Goal: Information Seeking & Learning: Learn about a topic

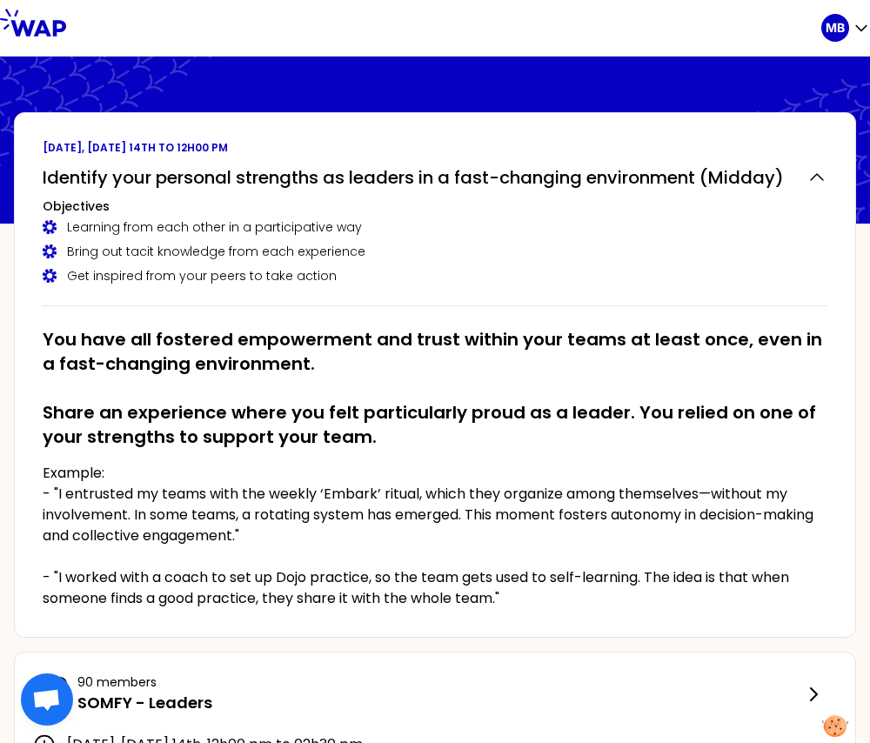
click at [97, 329] on h2 "You have all fostered empowerment and trust within your teams at least once, ev…" at bounding box center [435, 388] width 785 height 122
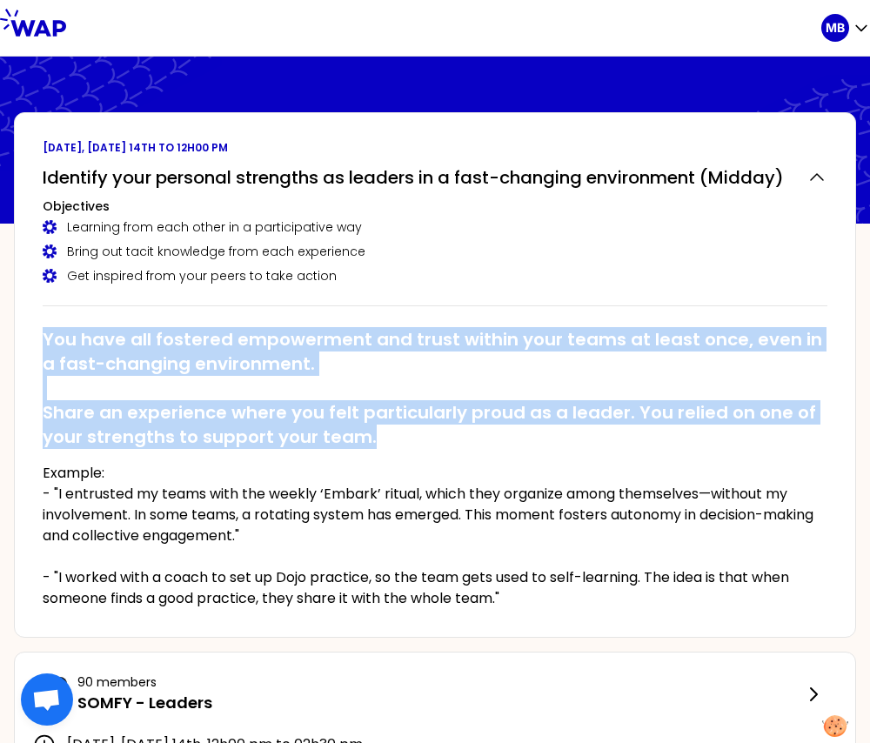
drag, startPoint x: 44, startPoint y: 337, endPoint x: 439, endPoint y: 444, distance: 408.6
click at [439, 444] on h2 "You have all fostered empowerment and trust within your teams at least once, ev…" at bounding box center [435, 388] width 785 height 122
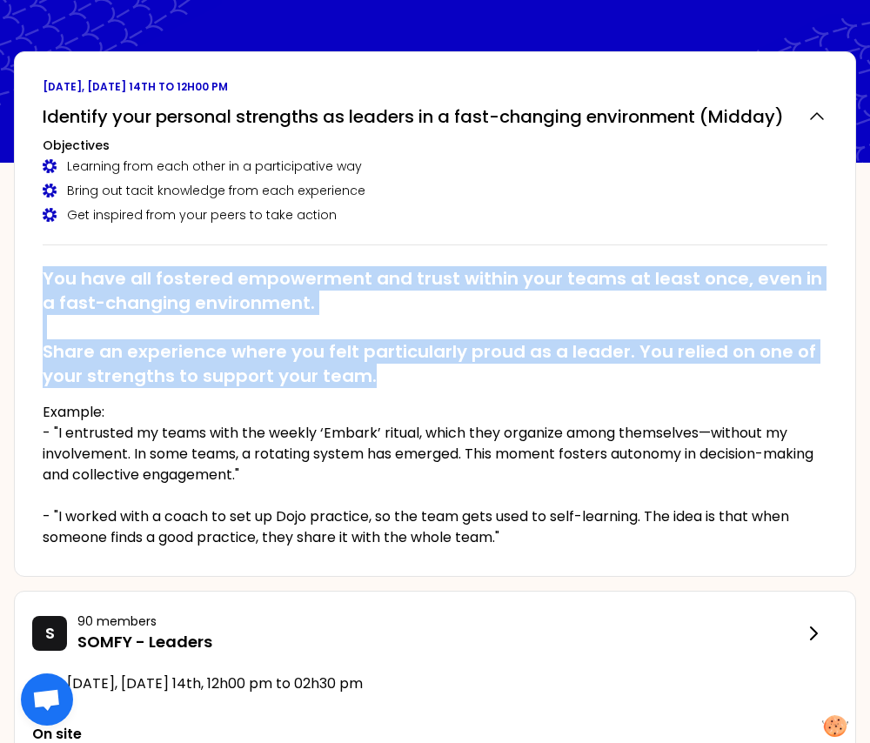
scroll to position [63, 0]
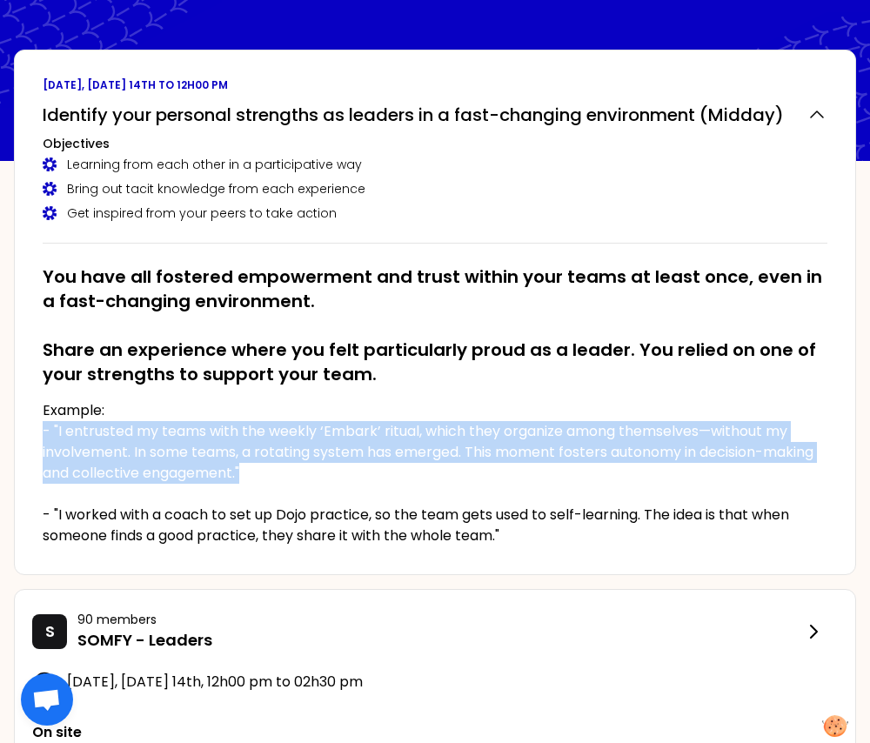
drag, startPoint x: 42, startPoint y: 427, endPoint x: 258, endPoint y: 462, distance: 218.7
click at [258, 462] on p "Example: - "I entrusted my teams with the weekly ‘Embark’ ritual, which they or…" at bounding box center [435, 473] width 785 height 146
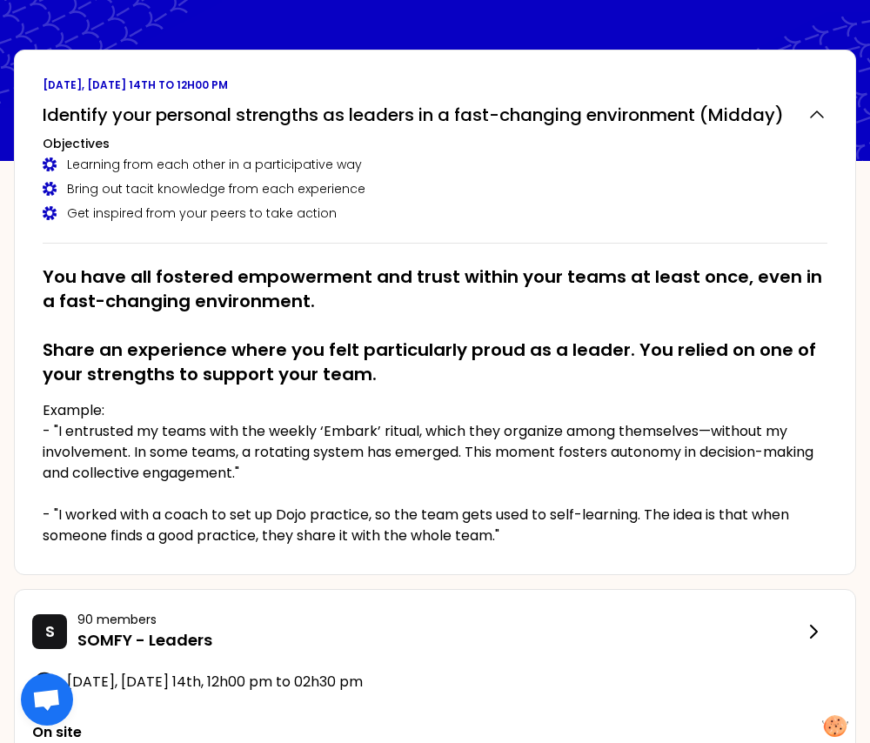
click at [330, 348] on h2 "You have all fostered empowerment and trust within your teams at least once, ev…" at bounding box center [435, 326] width 785 height 122
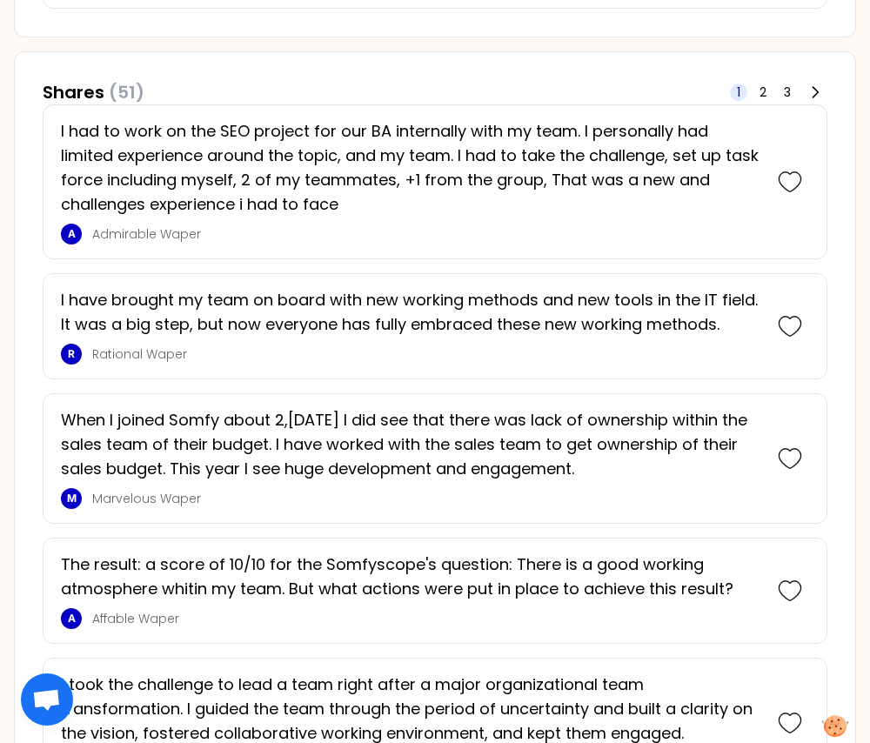
scroll to position [1187, 0]
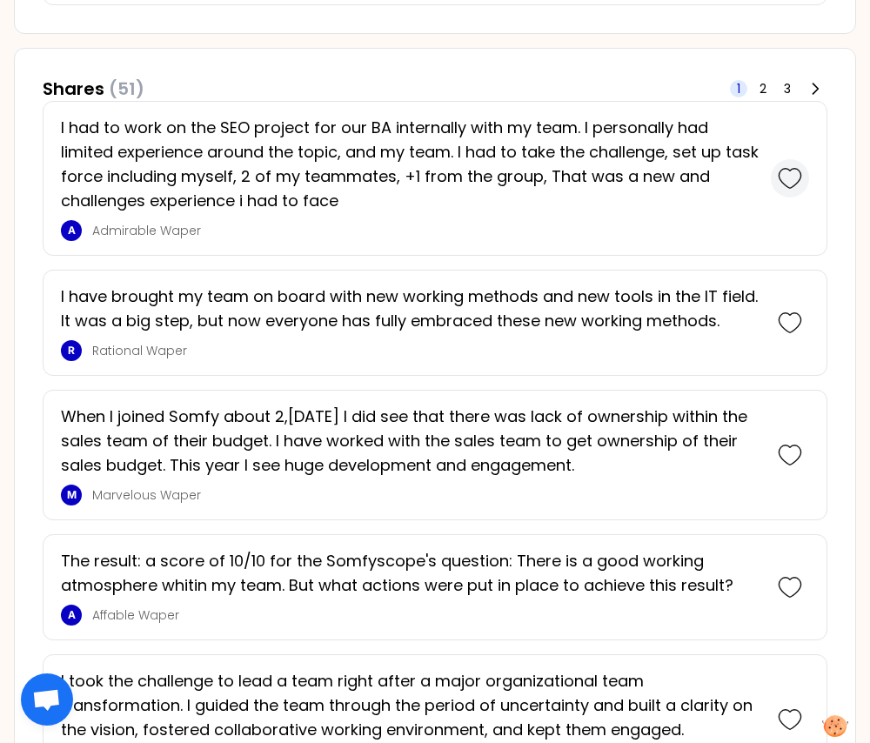
click at [793, 169] on icon at bounding box center [790, 178] width 24 height 24
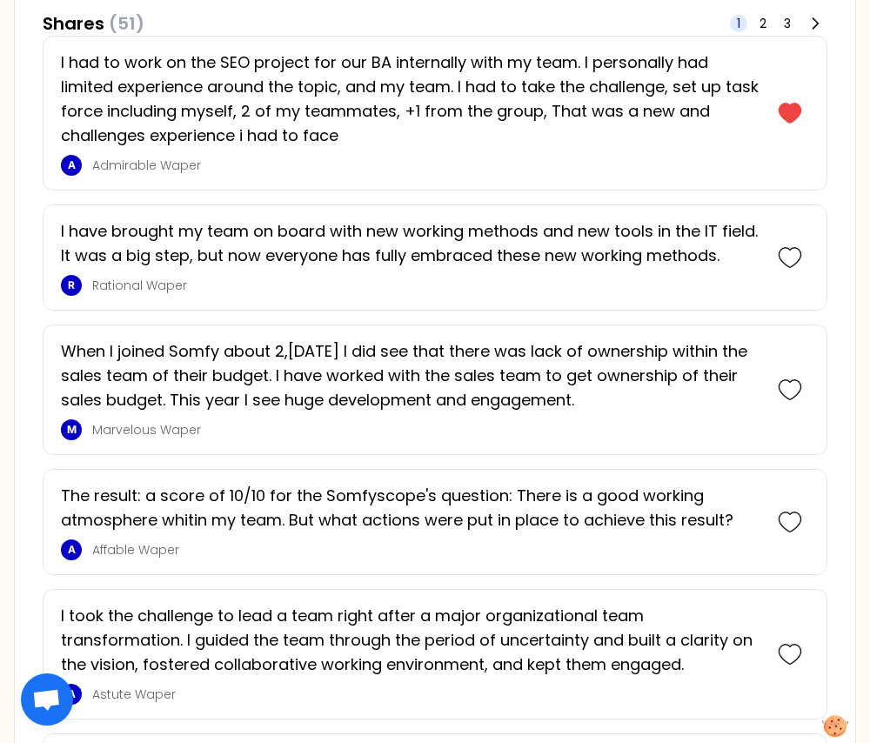
scroll to position [1510, 0]
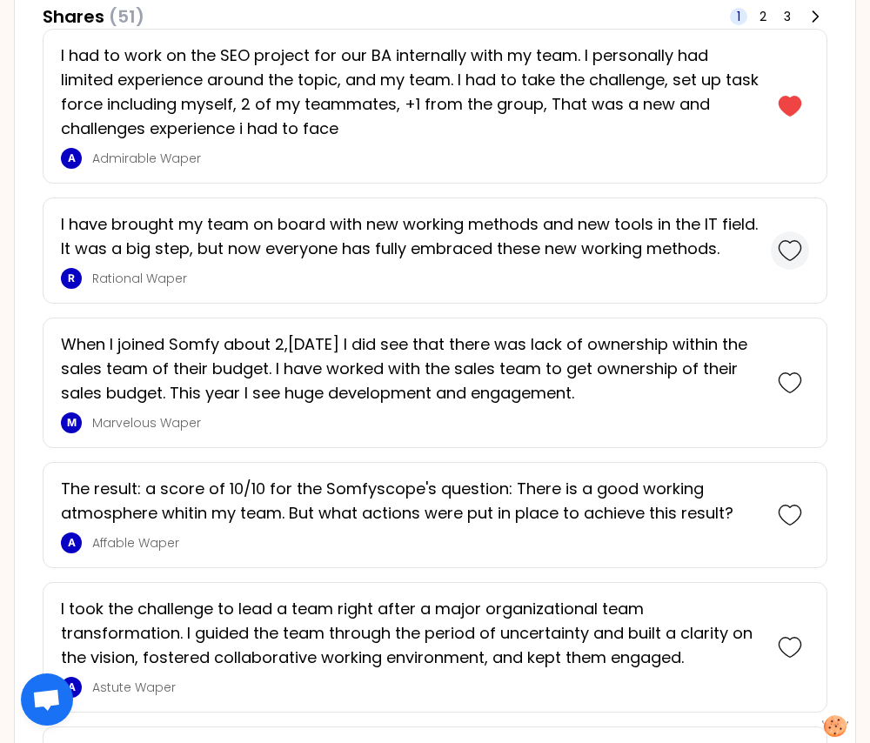
click at [795, 243] on icon at bounding box center [790, 251] width 24 height 24
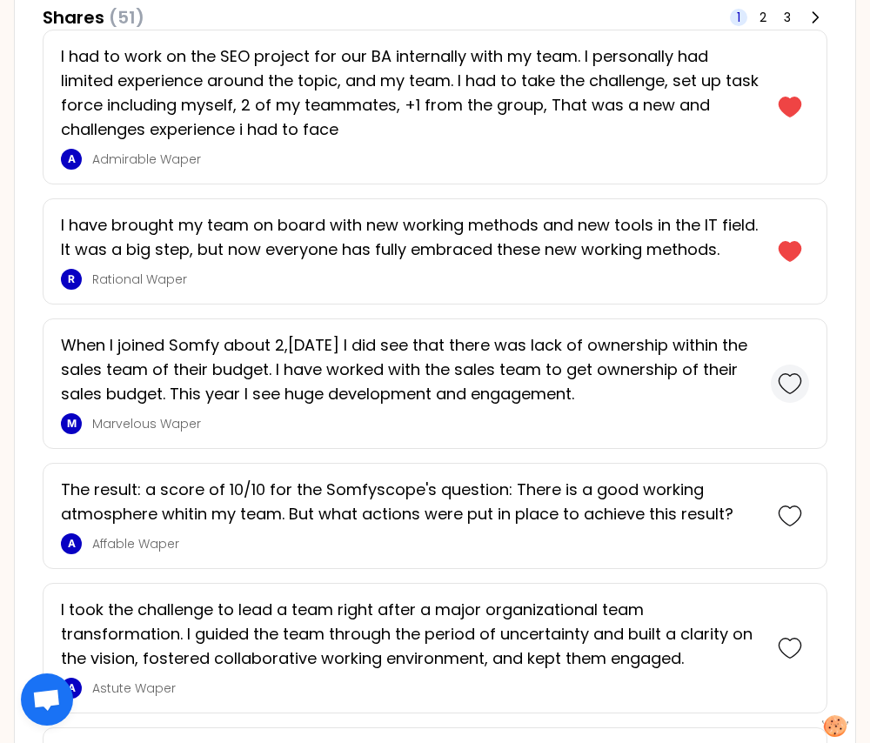
click at [791, 376] on icon at bounding box center [790, 384] width 24 height 24
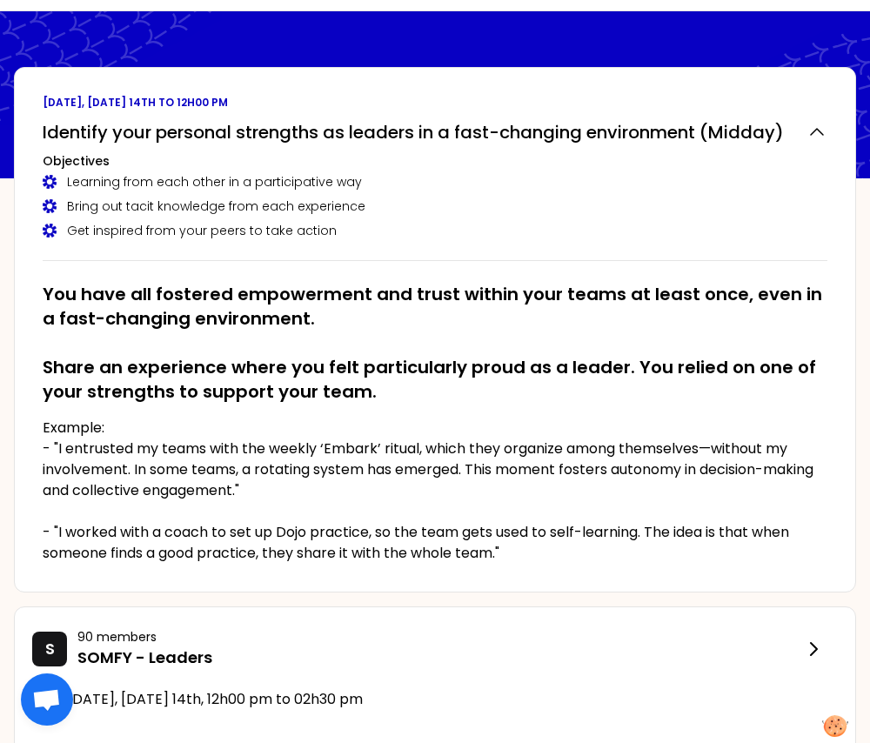
scroll to position [0, 0]
